Goal: Task Accomplishment & Management: Use online tool/utility

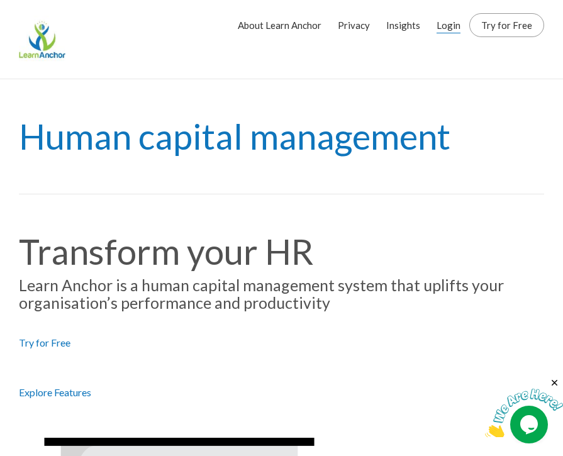
click at [453, 23] on link "Login" at bounding box center [448, 24] width 24 height 31
click at [448, 25] on link "Login" at bounding box center [448, 24] width 24 height 31
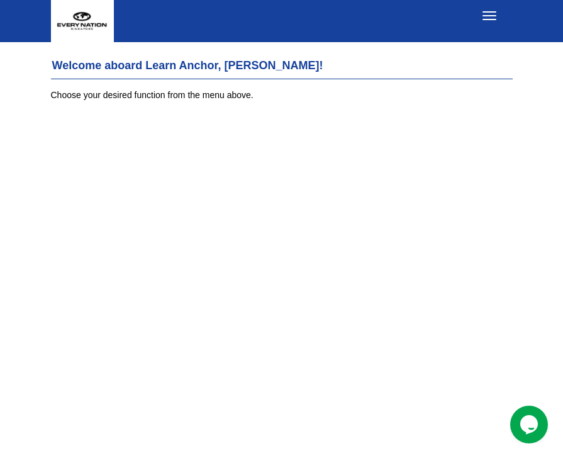
click at [487, 16] on button "Toggle navigation" at bounding box center [489, 15] width 28 height 21
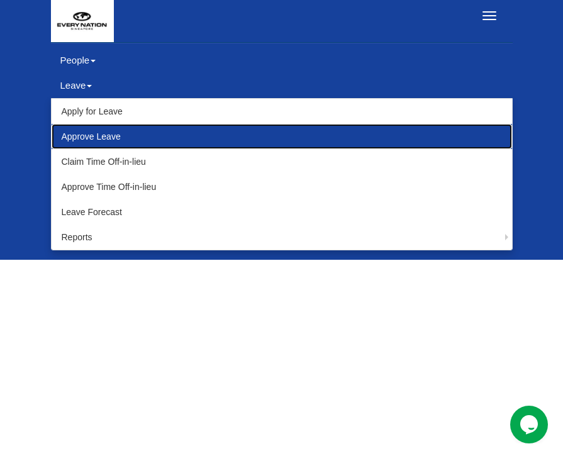
click at [80, 136] on link "Approve Leave" at bounding box center [282, 136] width 460 height 25
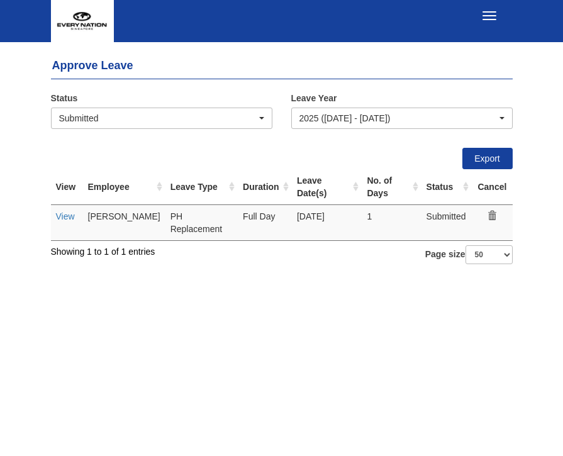
select select "50"
click at [62, 211] on link "View" at bounding box center [65, 216] width 19 height 10
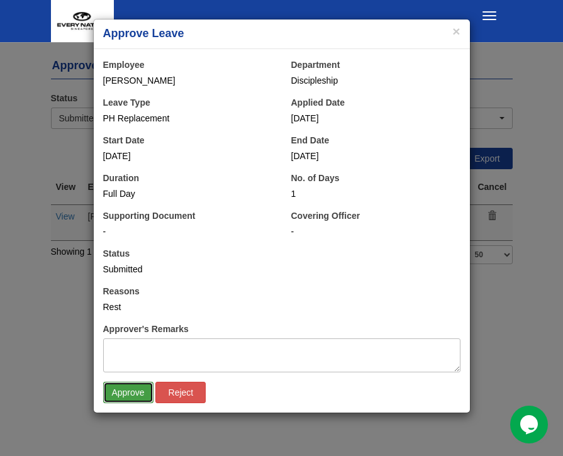
click at [118, 401] on input "Approve" at bounding box center [128, 392] width 50 height 21
select select "50"
